Goal: Task Accomplishment & Management: Manage account settings

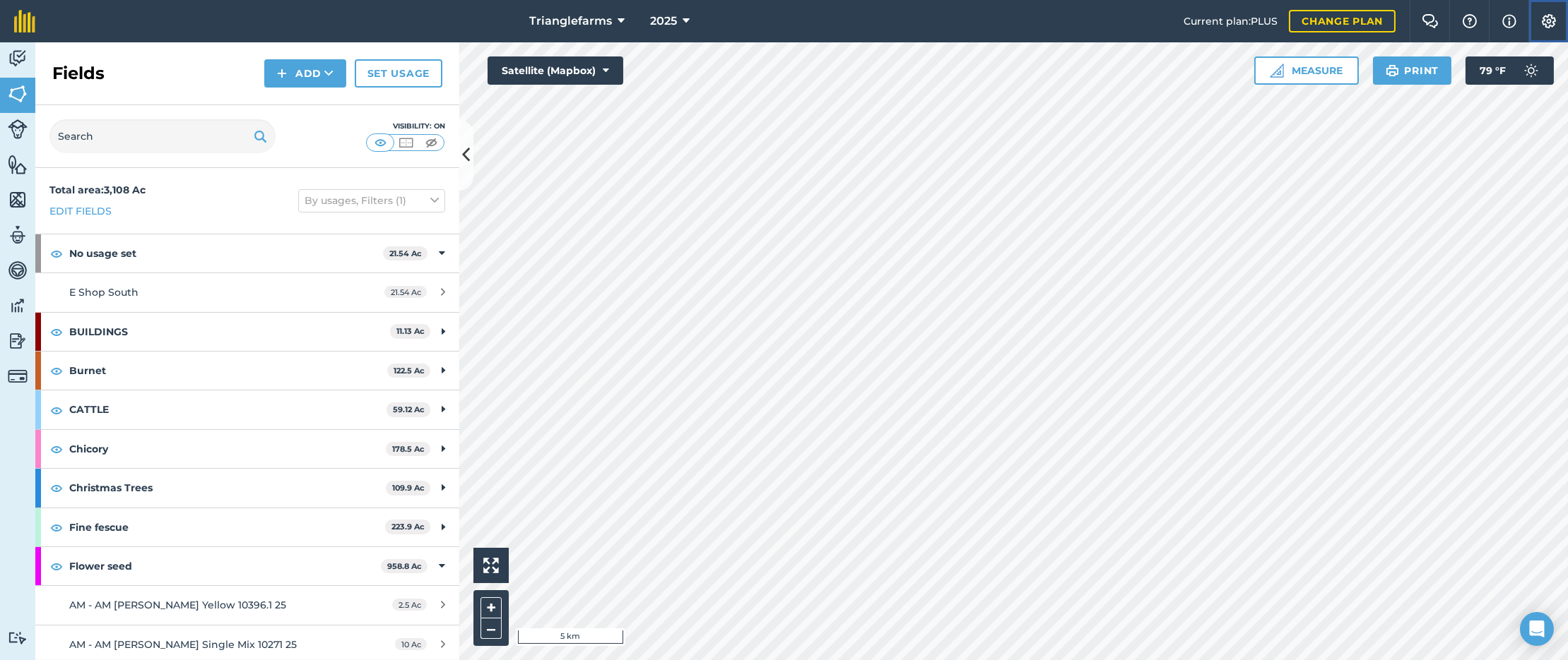
click at [1548, 26] on img at bounding box center [1549, 21] width 17 height 14
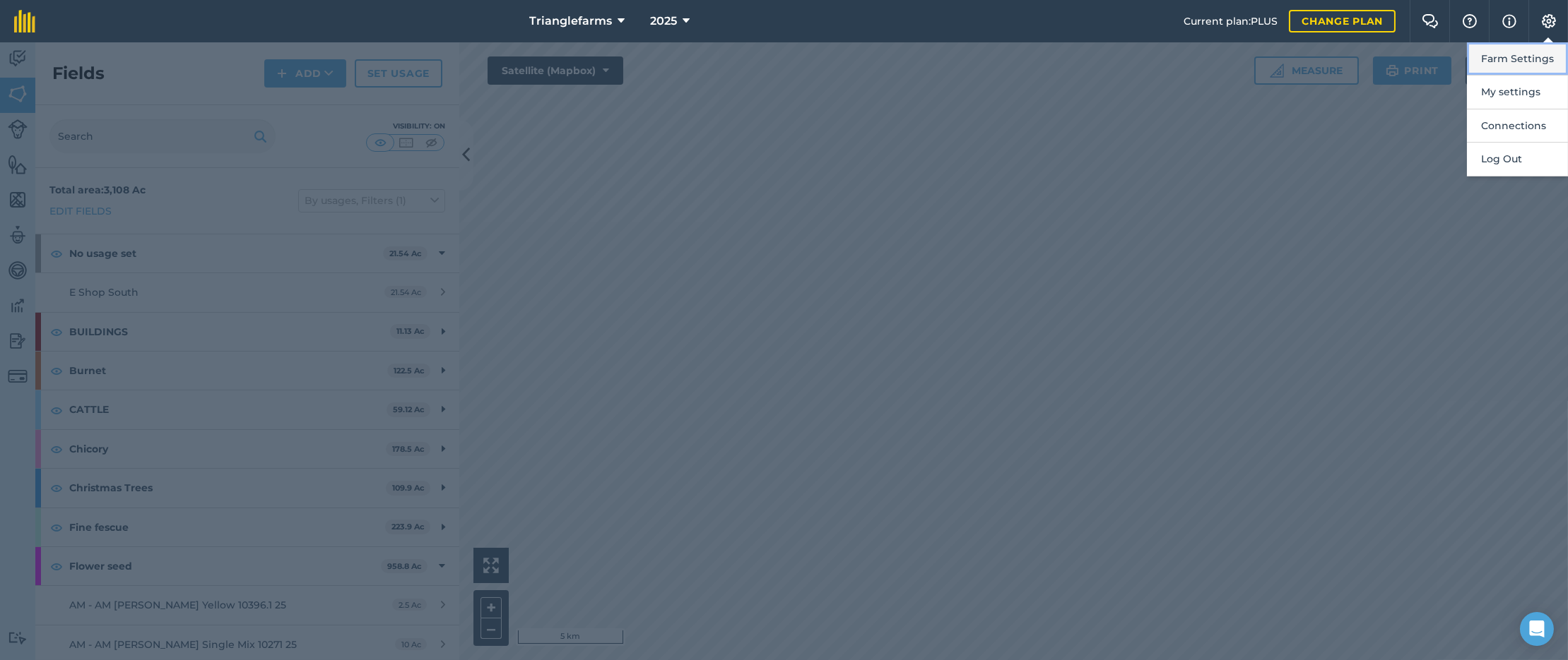
click at [1527, 55] on button "Farm Settings" at bounding box center [1518, 59] width 101 height 33
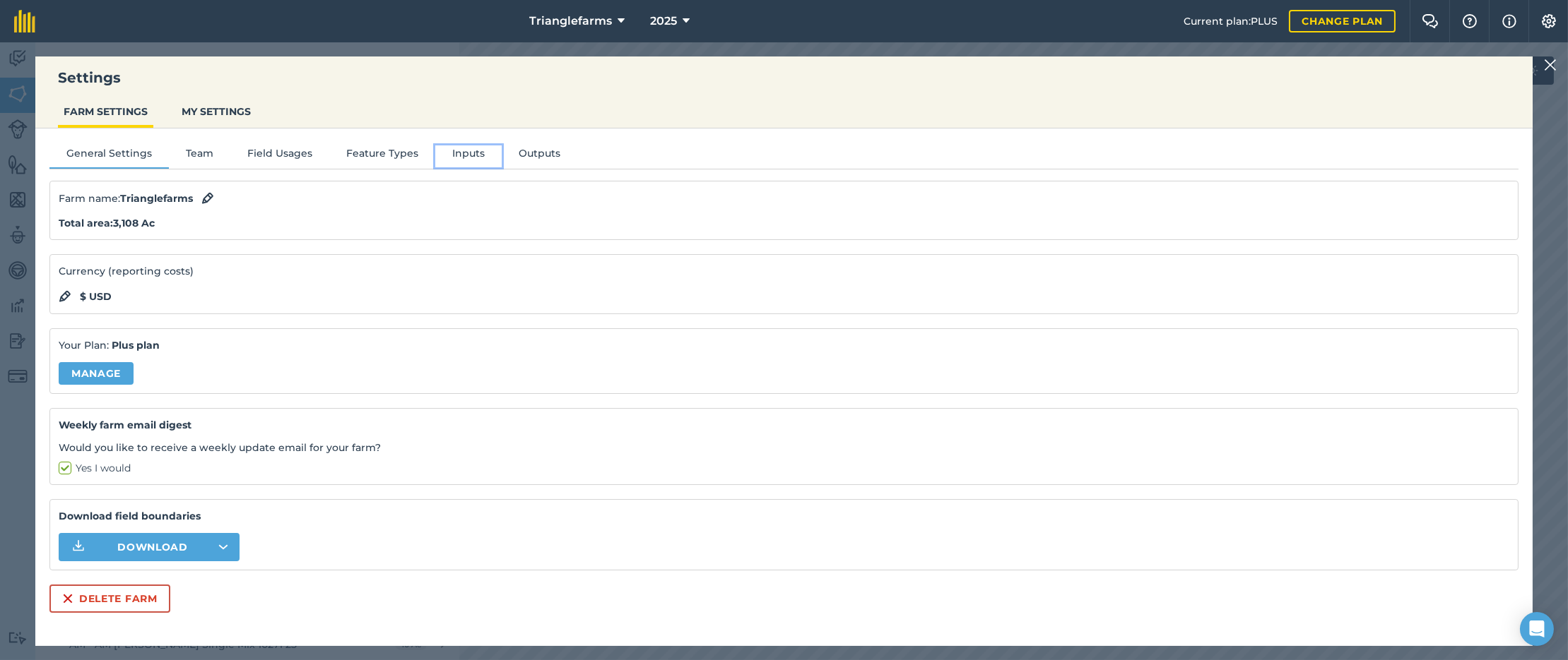
click at [462, 154] on button "Inputs" at bounding box center [468, 156] width 67 height 21
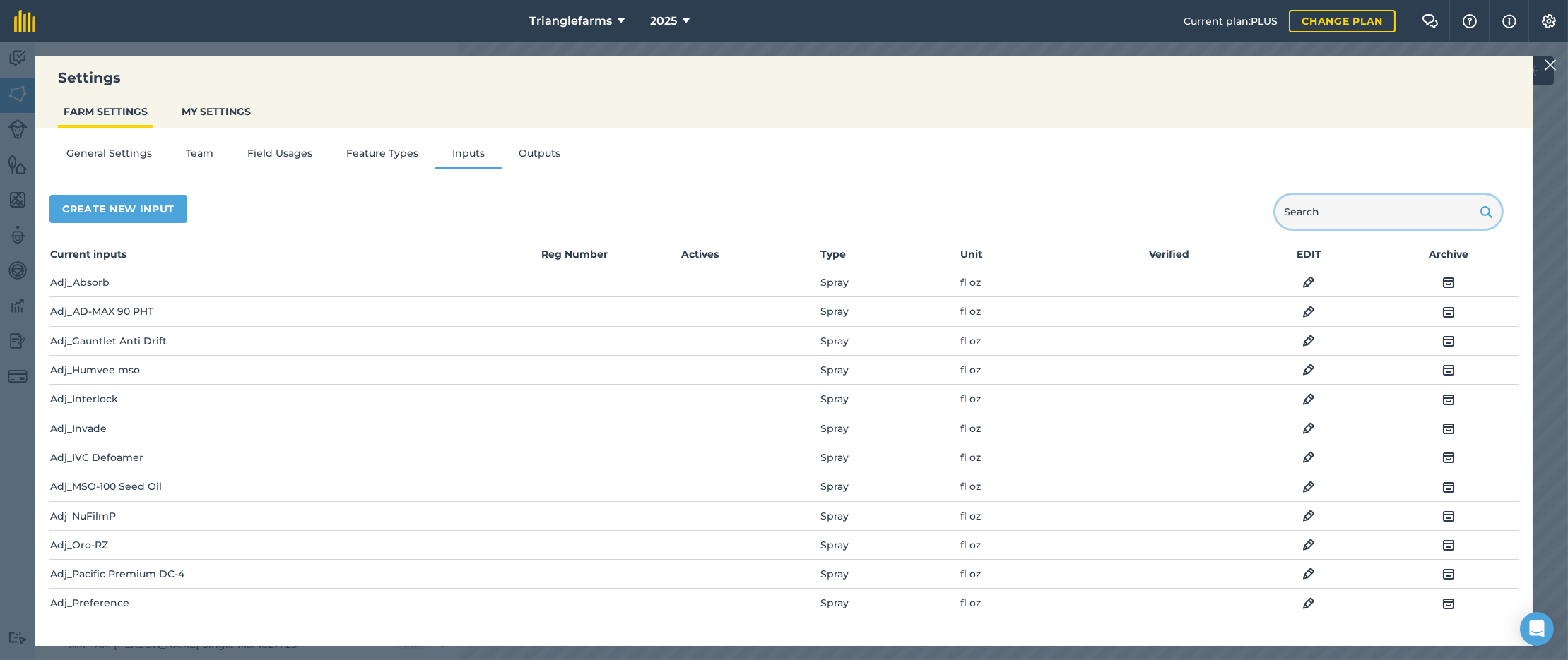
click at [1332, 222] on input "text" at bounding box center [1389, 211] width 226 height 34
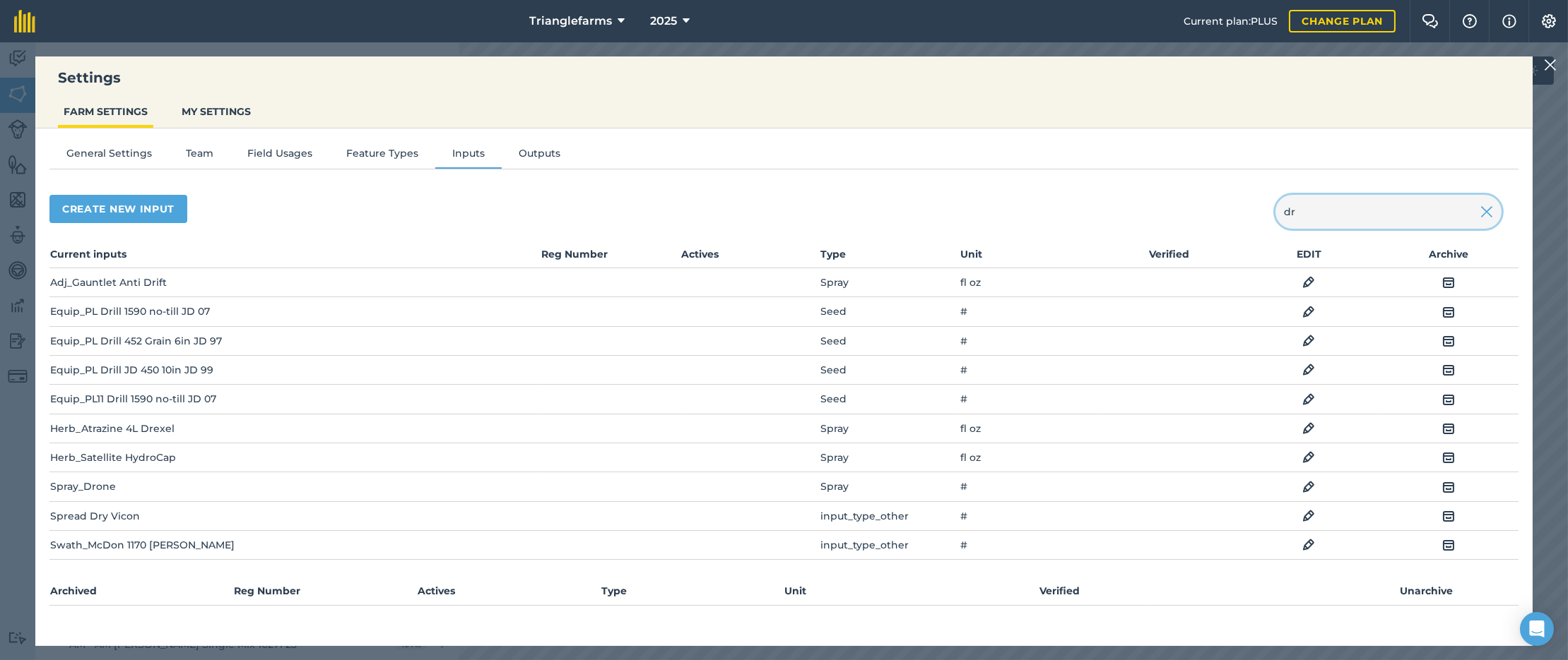
type input "d"
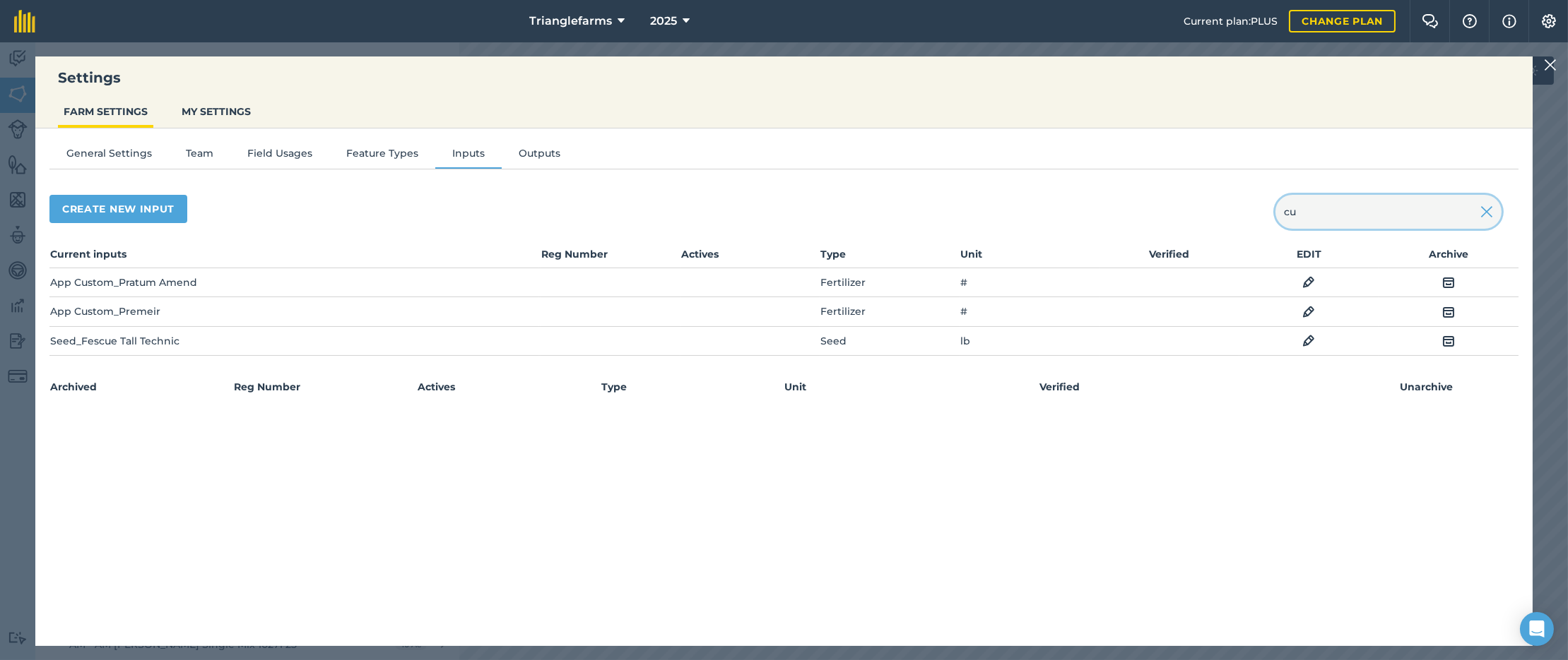
type input "c"
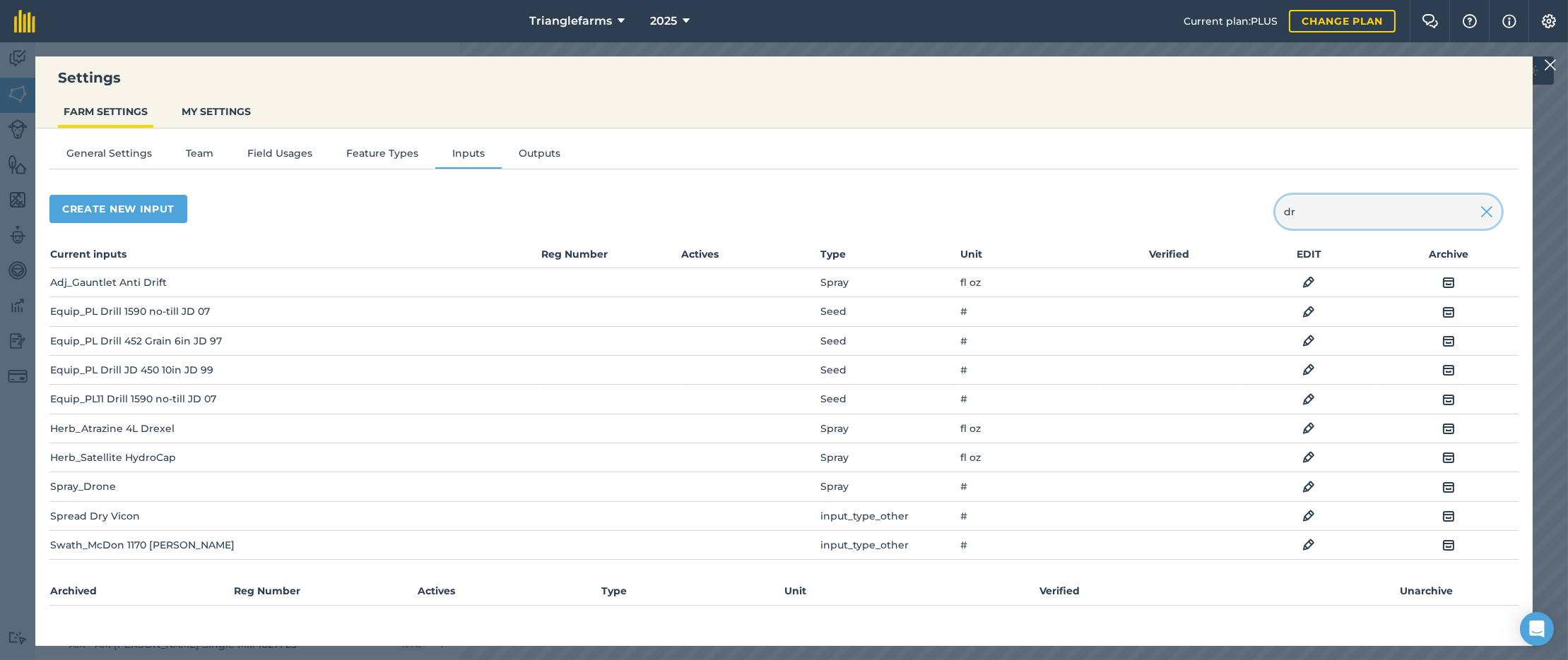
type input "d"
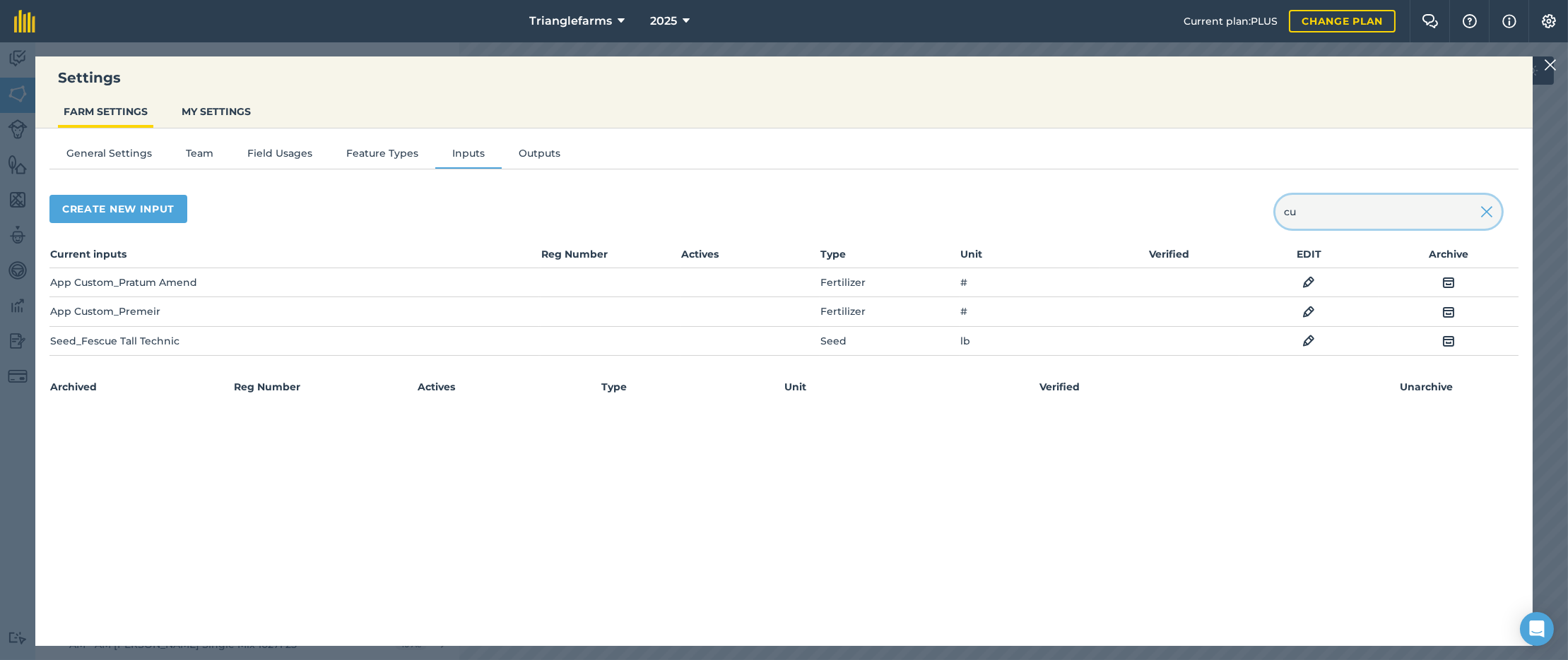
type input "c"
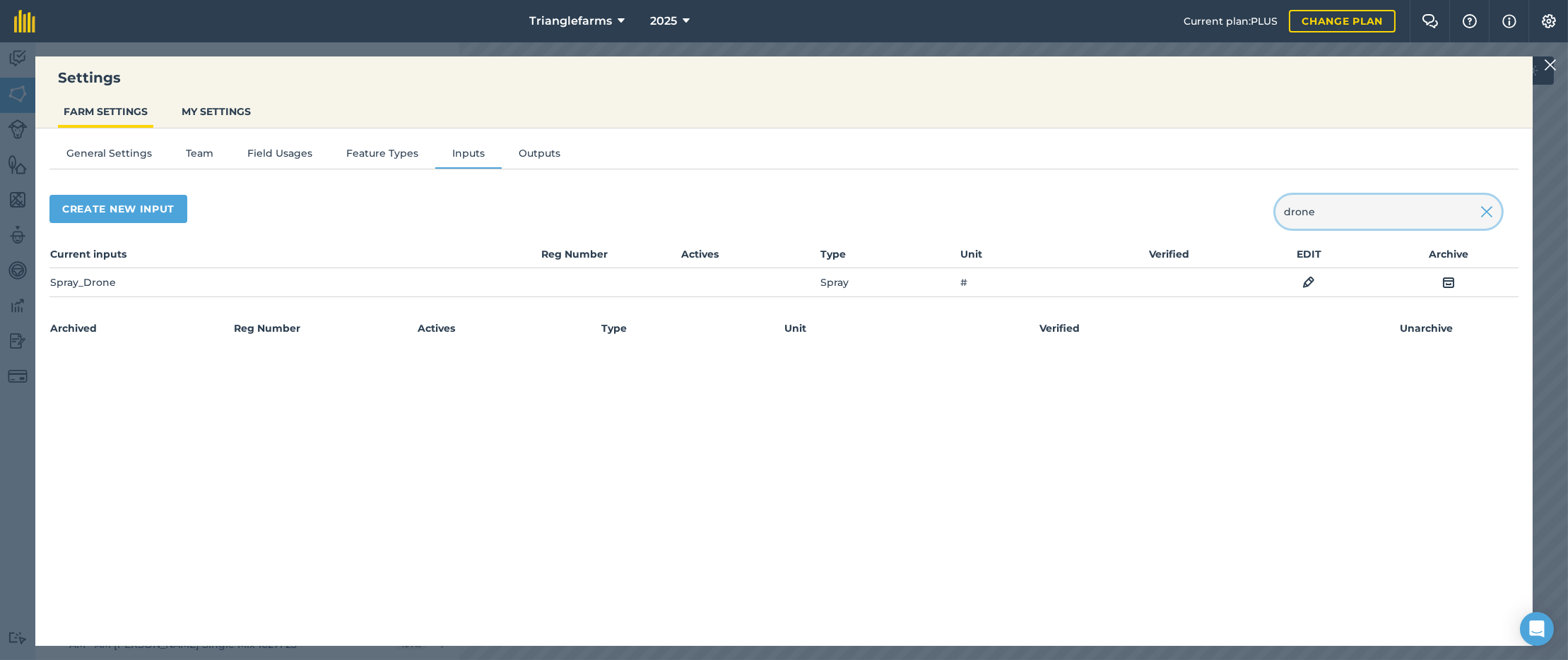
type input "drone"
click at [1309, 282] on img at bounding box center [1309, 282] width 13 height 17
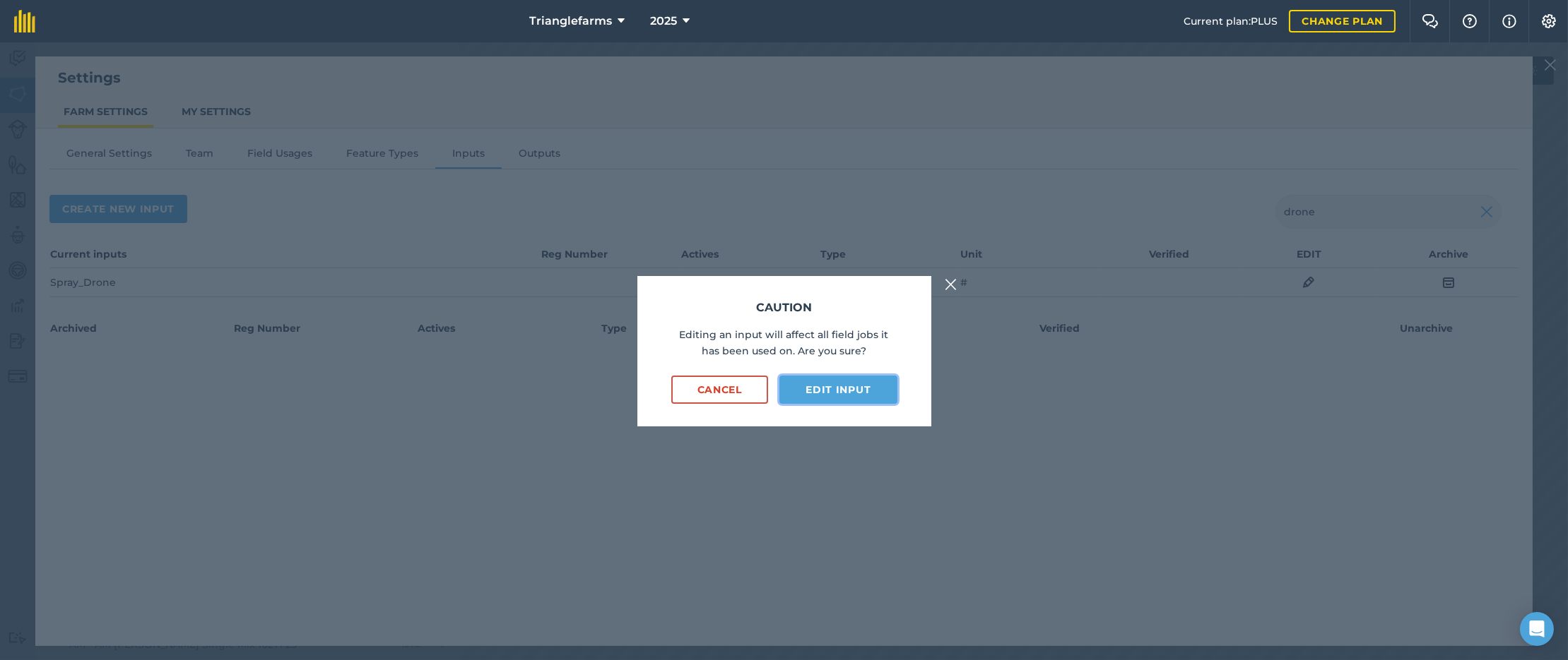
click at [825, 388] on button "Edit input" at bounding box center [837, 390] width 117 height 29
select select "COUNT"
select select "SPRAY"
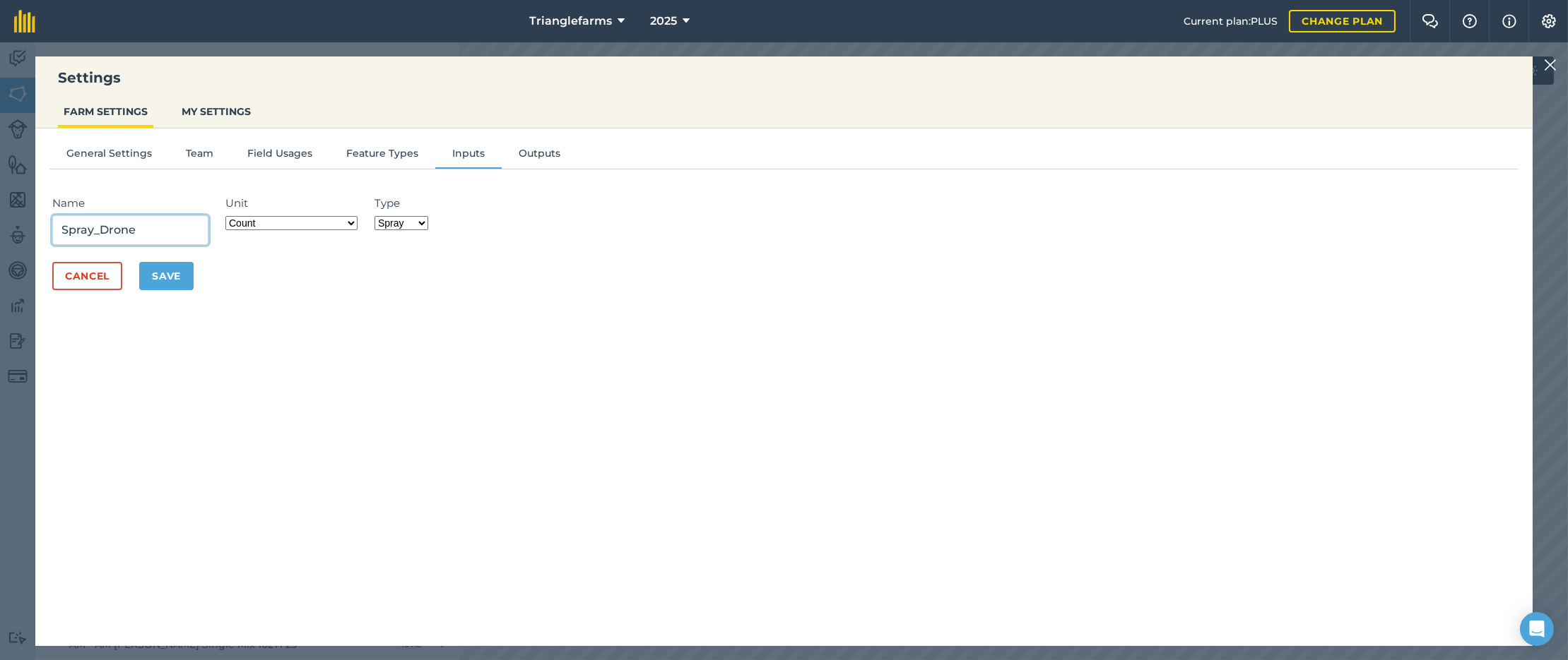
click at [90, 228] on input "Spray_Drone" at bounding box center [130, 230] width 156 height 29
type input "App Custom_Drone"
click at [355, 217] on select "Grams/g Kilograms/kg Metric tonnes/t Millilitres/ml Litres/L Ounces/oz Pounds/l…" at bounding box center [291, 223] width 132 height 14
click at [342, 305] on div "General Settings Team Field Usages Feature Types Inputs Outputs Name App Custom…" at bounding box center [784, 379] width 1498 height 503
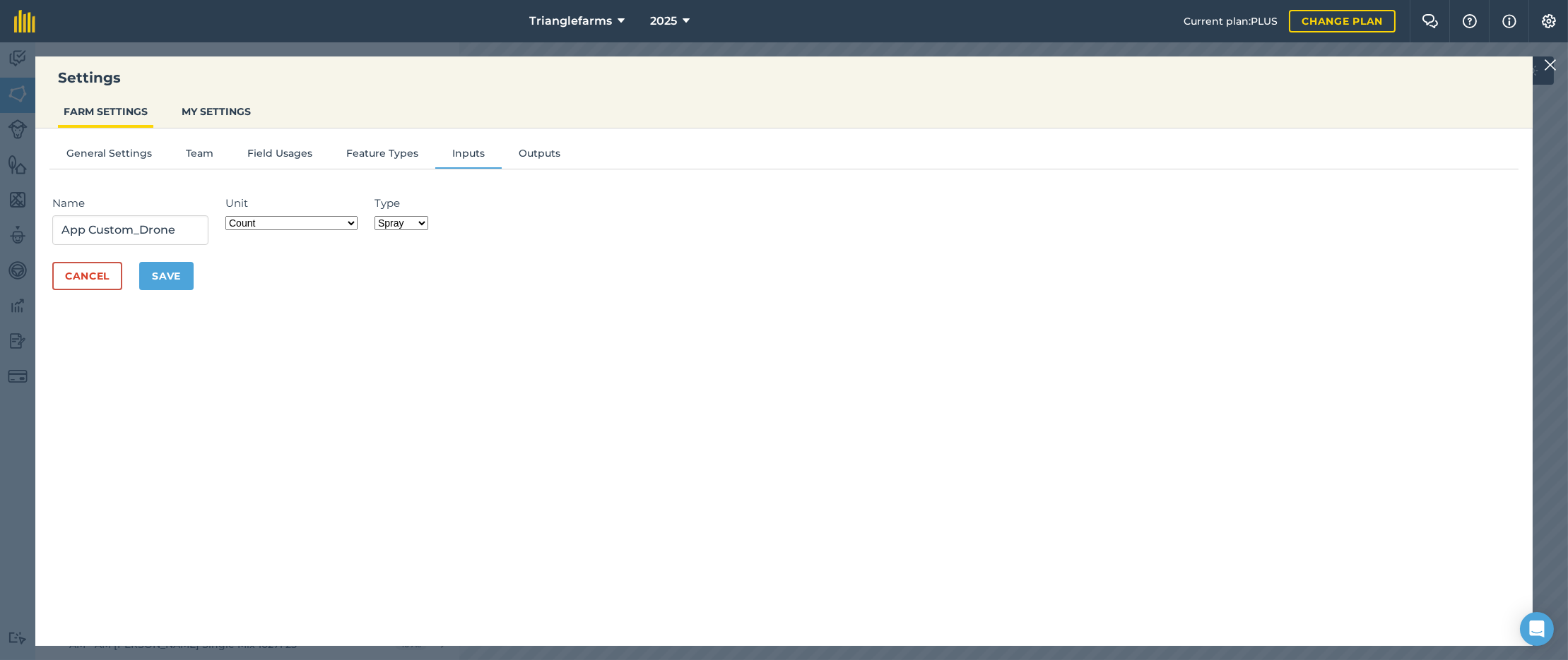
click at [424, 220] on select "Fertilizer Seed Spray Fuel Other" at bounding box center [401, 223] width 54 height 14
click at [355, 293] on form "Name App Custom_Drone Unit Grams/g Kilograms/kg Metric tonnes/t Millilitres/ml …" at bounding box center [784, 243] width 1469 height 124
click at [165, 275] on button "Save" at bounding box center [166, 276] width 55 height 29
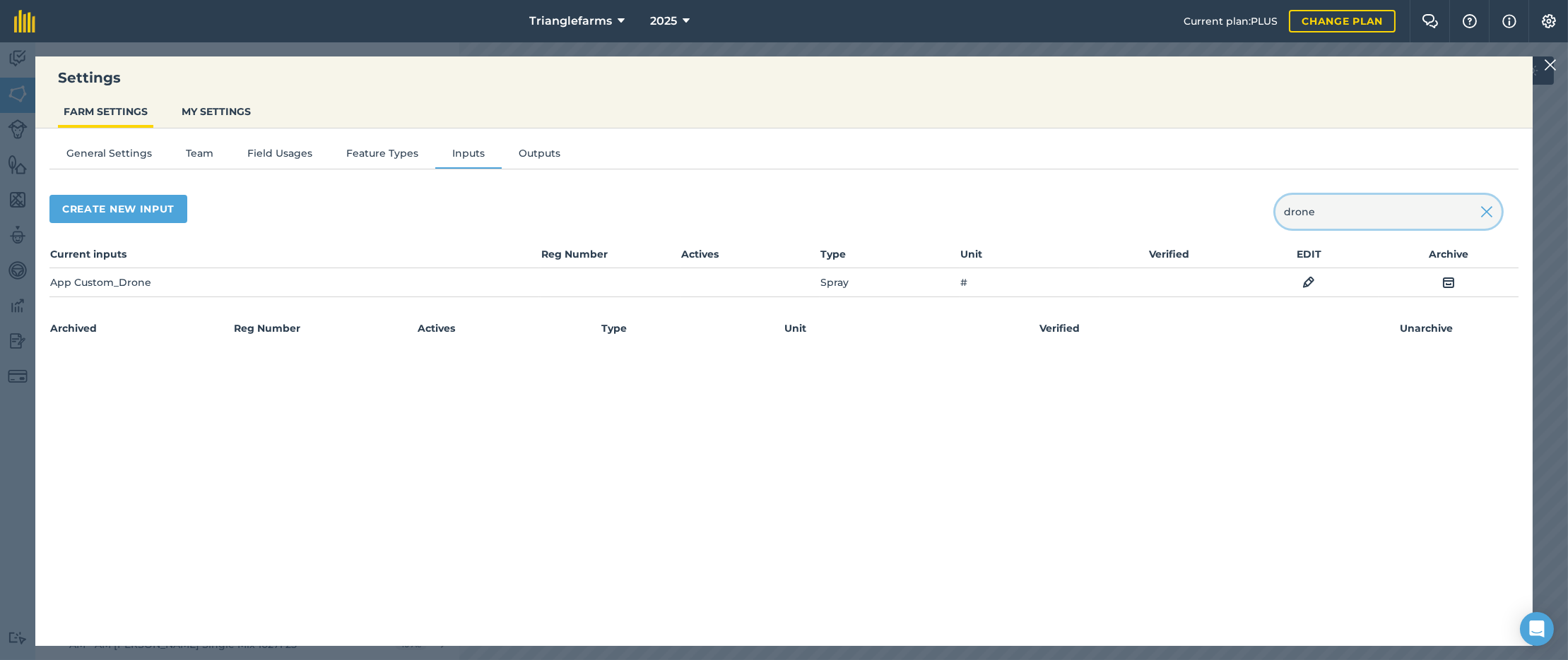
click at [1328, 204] on input "drone" at bounding box center [1389, 211] width 226 height 34
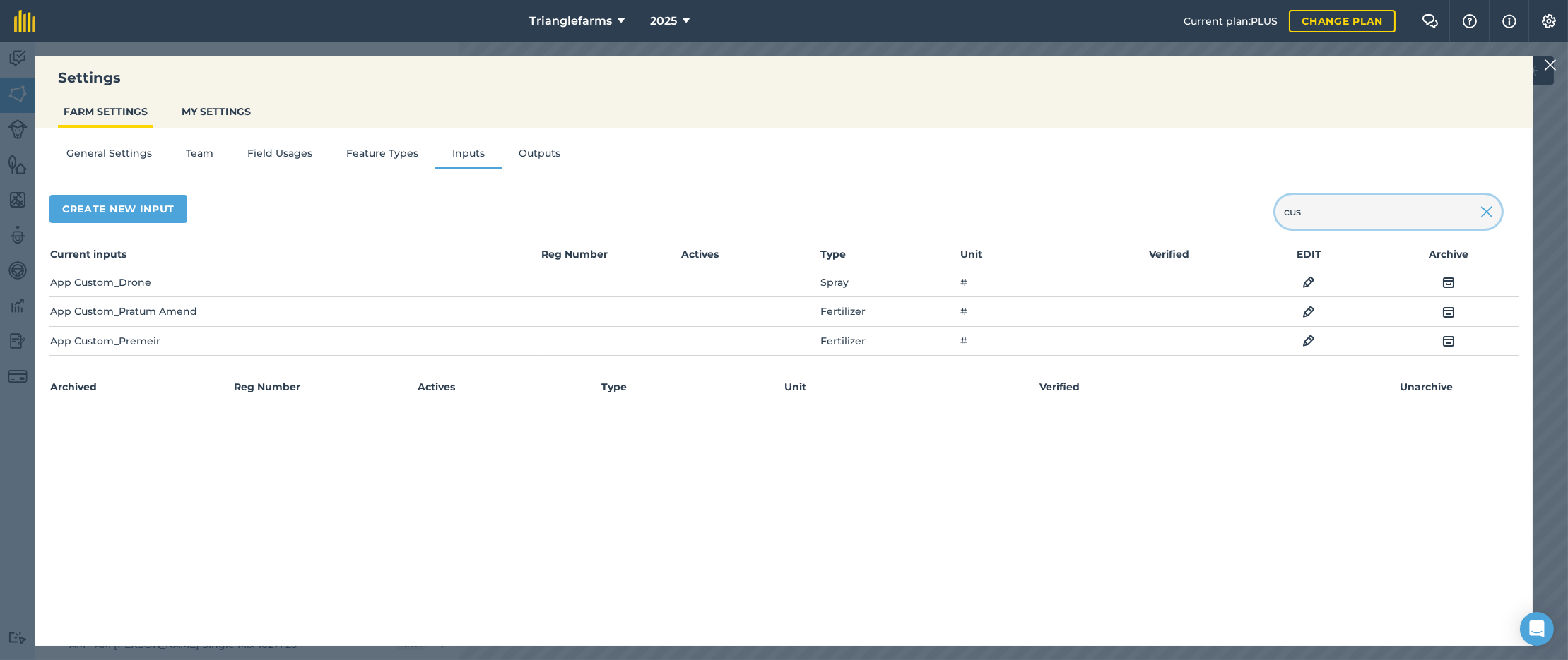
type input "cus"
